Goal: Check status: Check status

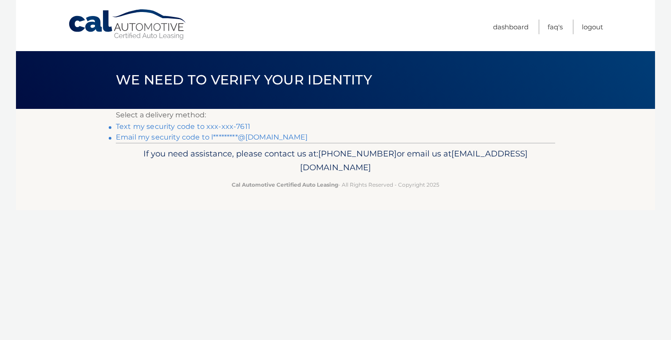
click at [238, 121] on li "Text my security code to xxx-xxx-7611" at bounding box center [336, 126] width 440 height 11
click at [238, 123] on link "Text my security code to xxx-xxx-7611" at bounding box center [183, 126] width 135 height 8
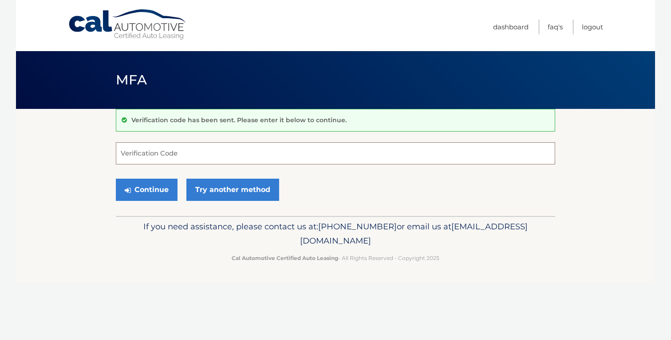
click at [211, 156] on input "Verification Code" at bounding box center [336, 153] width 440 height 22
type input "925219"
click at [161, 196] on button "Continue" at bounding box center [147, 190] width 62 height 22
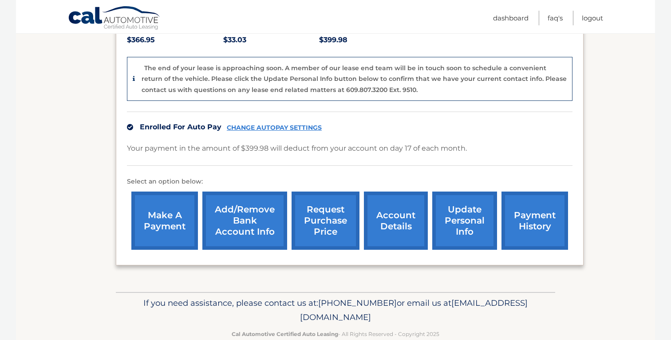
scroll to position [209, 0]
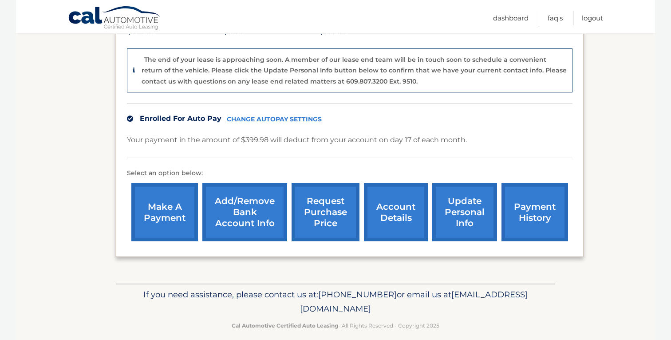
click at [407, 224] on link "account details" at bounding box center [396, 212] width 64 height 58
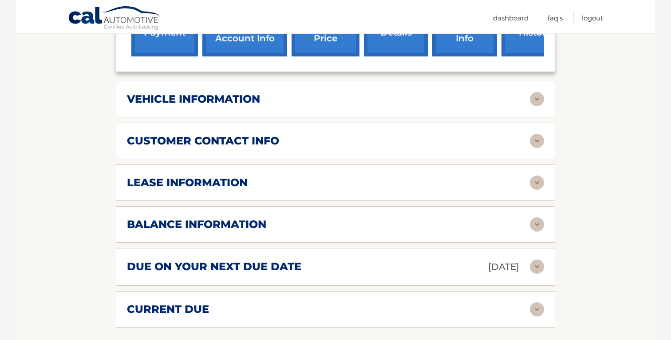
scroll to position [361, 0]
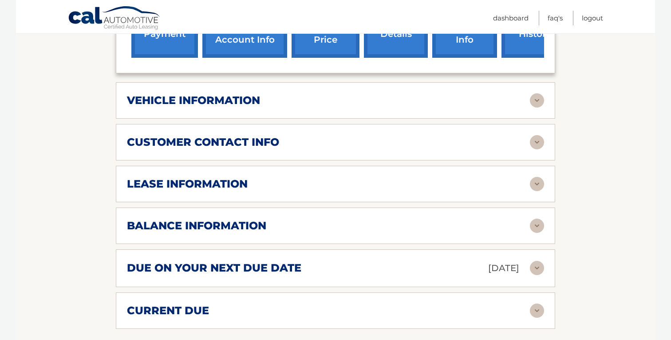
click at [402, 177] on div "lease information" at bounding box center [328, 183] width 403 height 13
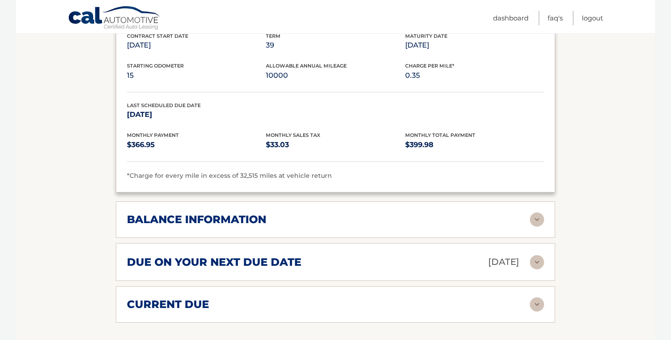
scroll to position [532, 0]
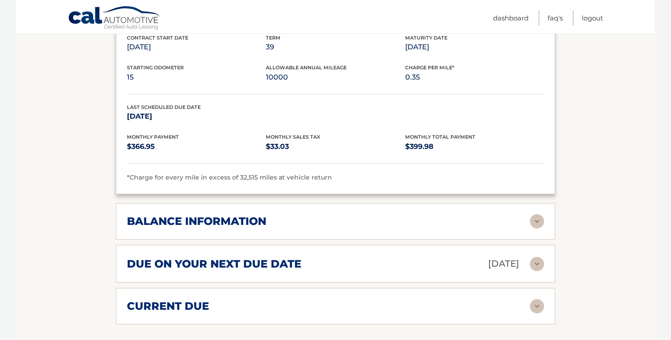
click at [375, 214] on div "balance information" at bounding box center [328, 220] width 403 height 13
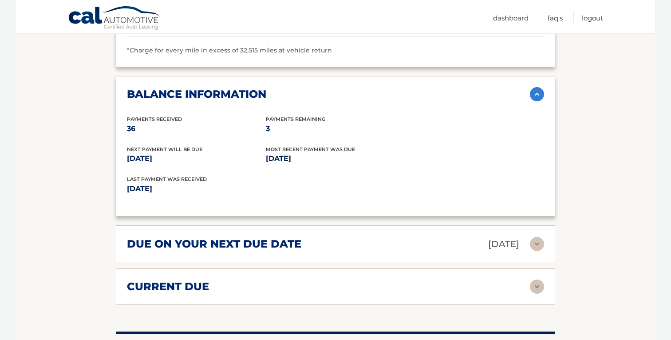
scroll to position [663, 0]
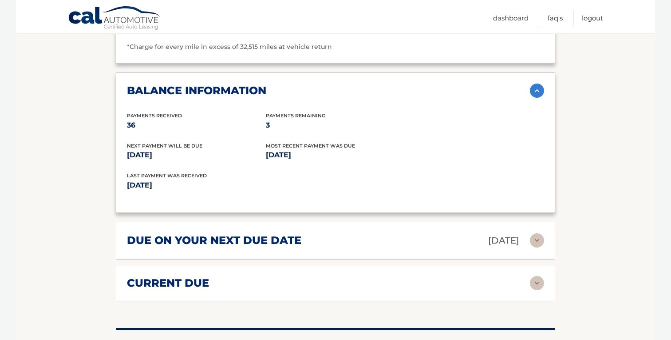
click at [357, 233] on div "due on your next due date [DATE]" at bounding box center [328, 241] width 403 height 16
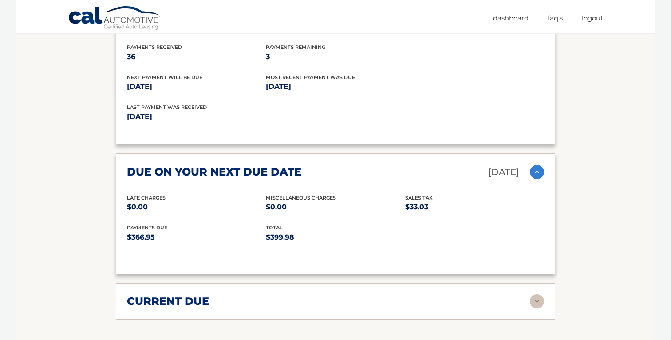
scroll to position [734, 0]
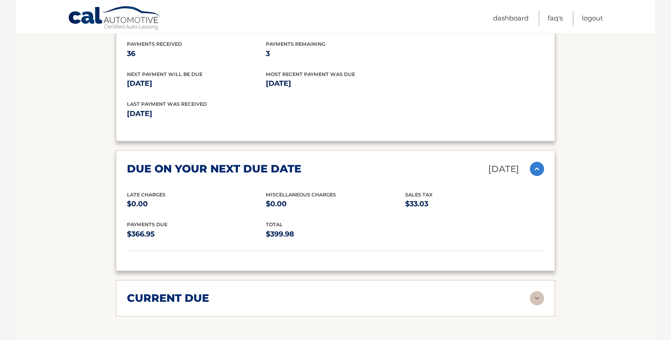
click at [314, 291] on div "current due" at bounding box center [328, 297] width 403 height 13
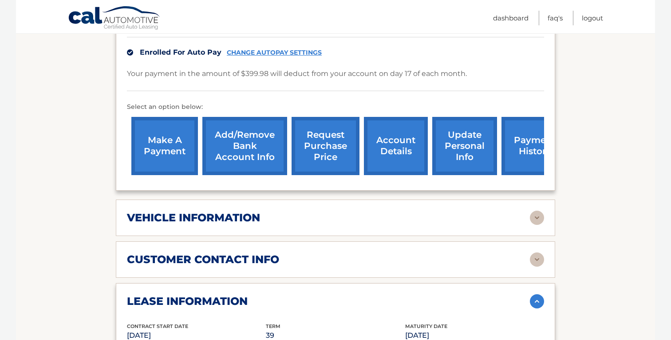
scroll to position [0, 0]
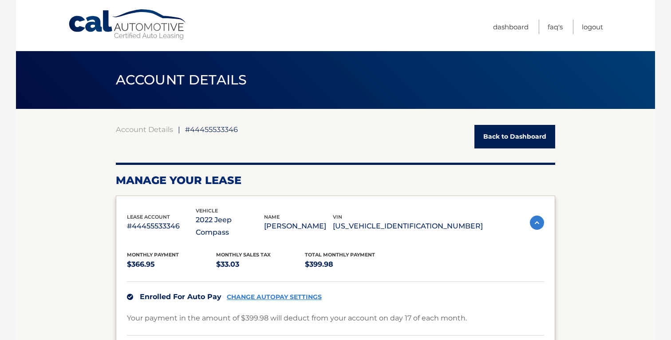
click at [491, 135] on link "Back to Dashboard" at bounding box center [515, 137] width 81 height 24
